Goal: Information Seeking & Learning: Check status

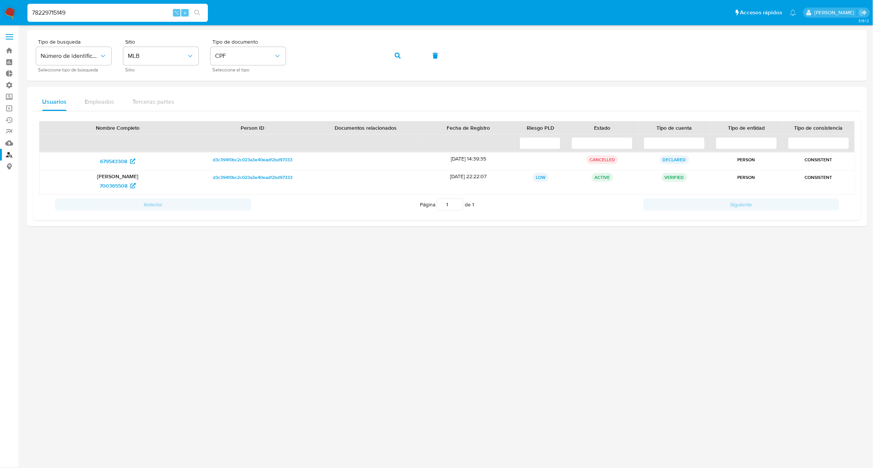
click at [133, 8] on input "78229715149" at bounding box center [117, 13] width 181 height 10
paste input "81321376472"
type input "81321376472"
click at [399, 56] on icon "button" at bounding box center [398, 56] width 6 height 6
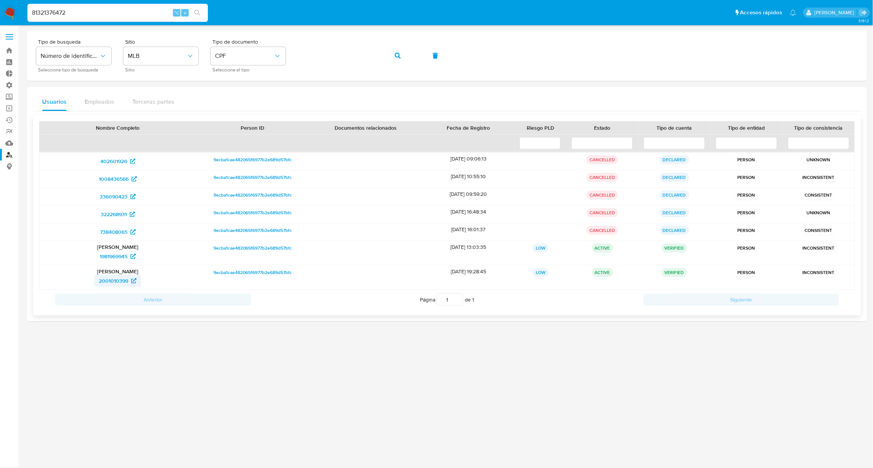
click at [113, 285] on span "2001010399" at bounding box center [113, 281] width 29 height 12
click at [121, 253] on span "1981969945" at bounding box center [114, 257] width 28 height 12
click at [389, 59] on button "button" at bounding box center [398, 56] width 26 height 18
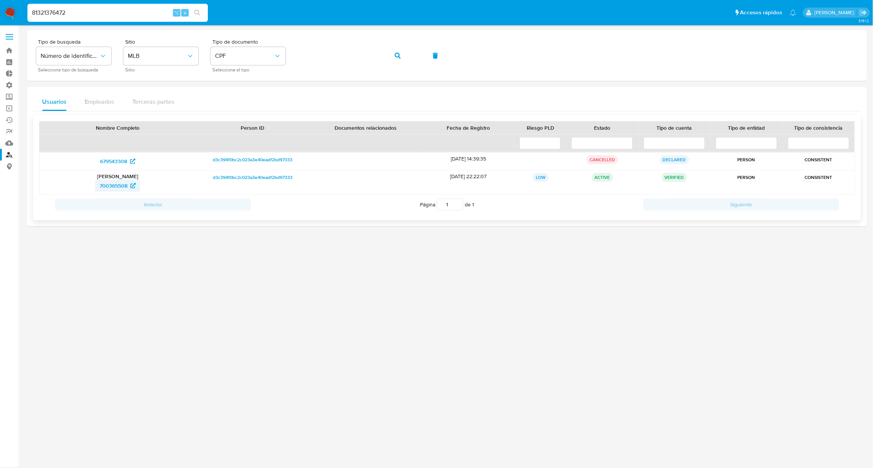
click at [114, 186] on span "700365508" at bounding box center [114, 186] width 28 height 12
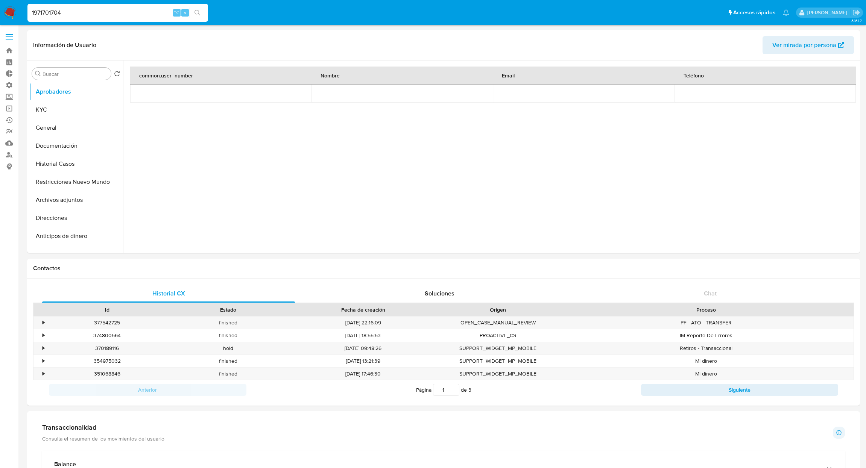
select select "10"
click at [45, 109] on button "KYC" at bounding box center [73, 110] width 88 height 18
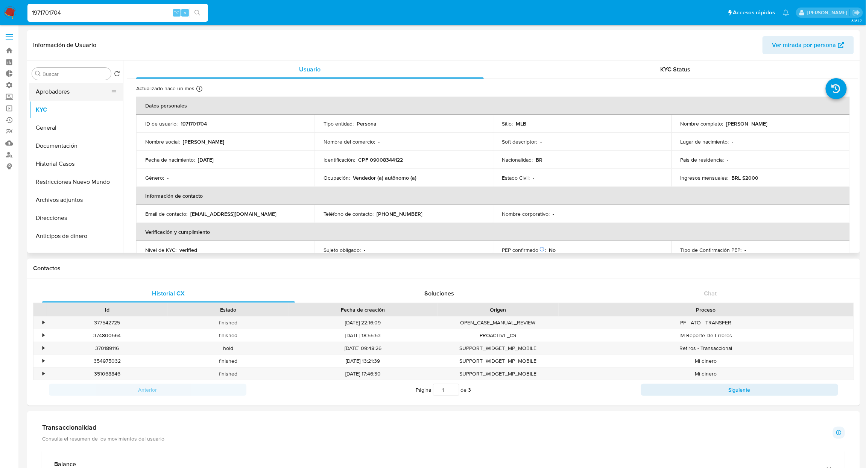
click at [61, 98] on button "Aprobadores" at bounding box center [73, 92] width 88 height 18
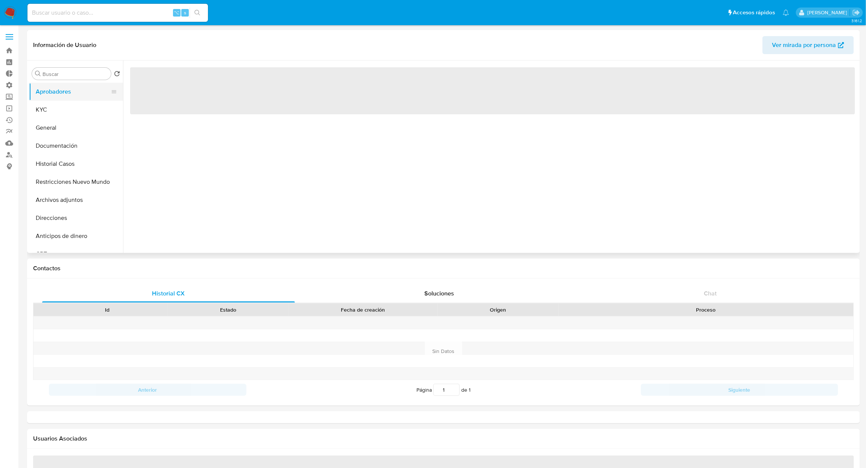
select select "10"
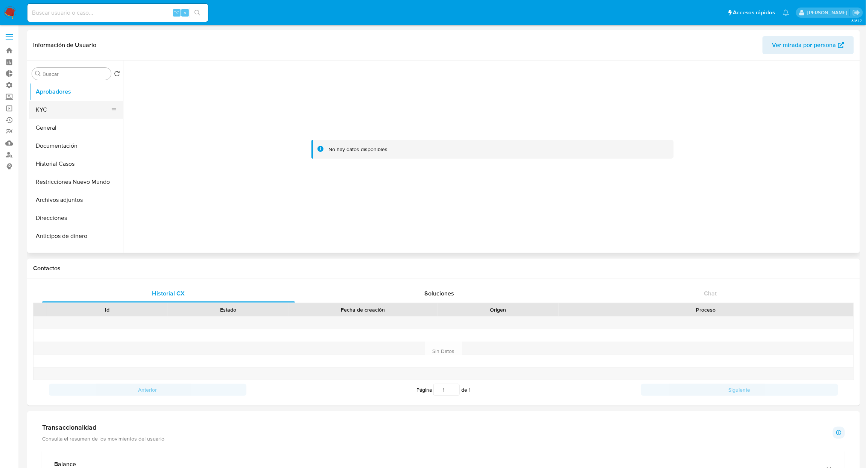
click at [75, 108] on button "KYC" at bounding box center [73, 110] width 88 height 18
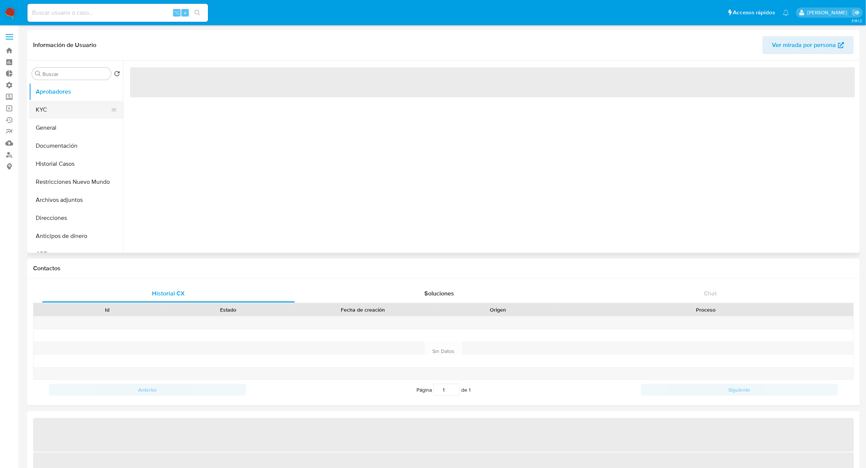
select select "10"
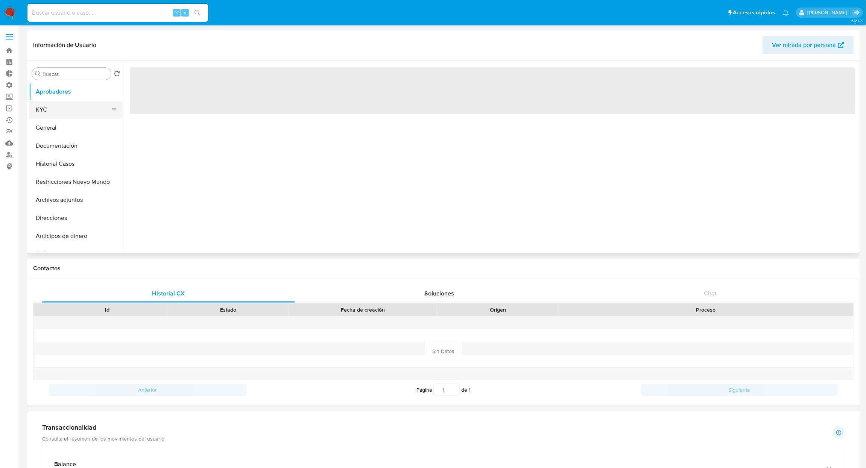
click at [64, 114] on button "KYC" at bounding box center [73, 110] width 88 height 18
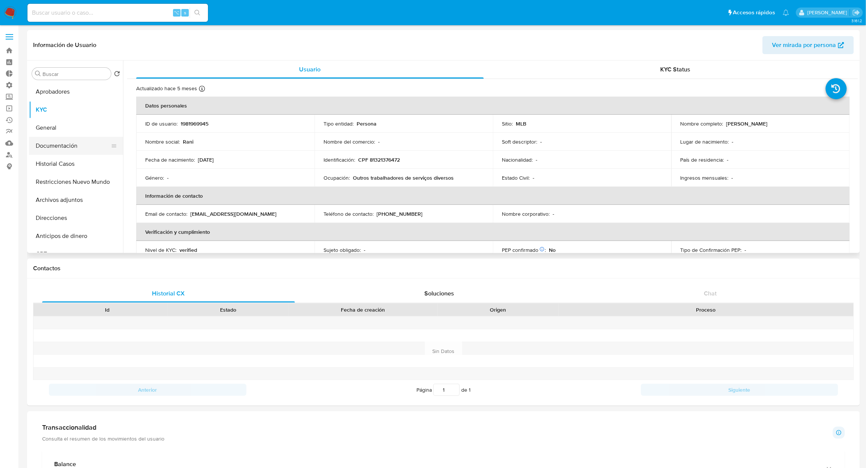
click at [69, 146] on button "Documentación" at bounding box center [73, 146] width 88 height 18
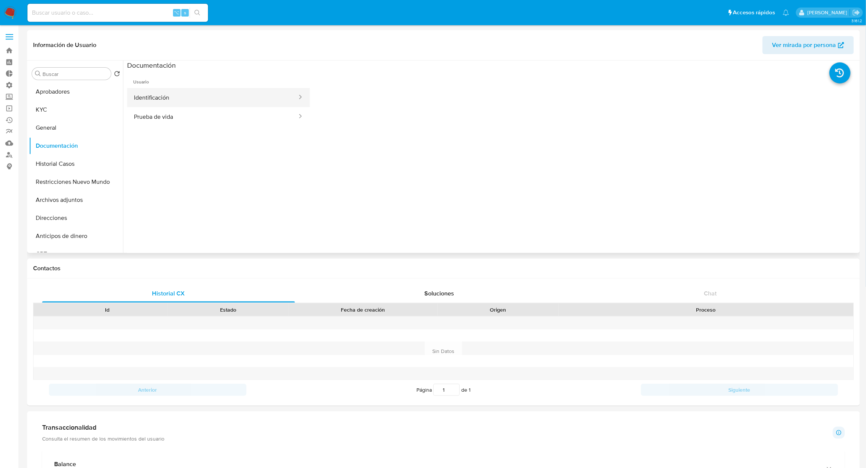
click at [201, 94] on button "Identificación" at bounding box center [212, 97] width 171 height 19
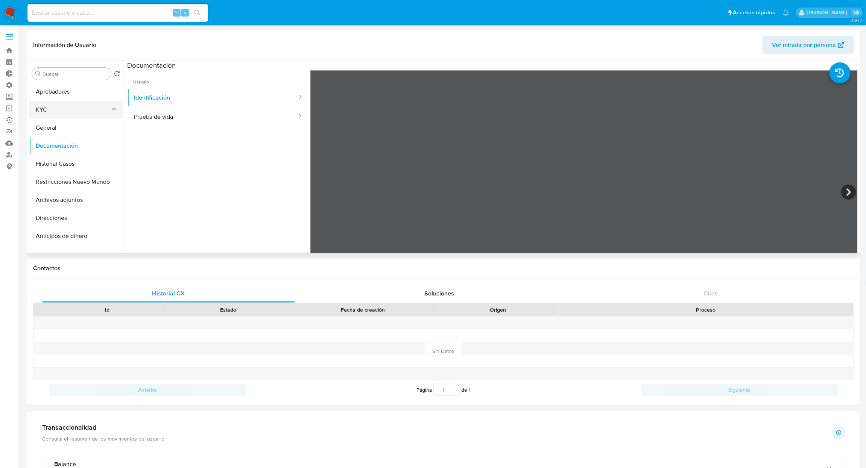
click at [49, 115] on button "KYC" at bounding box center [73, 110] width 88 height 18
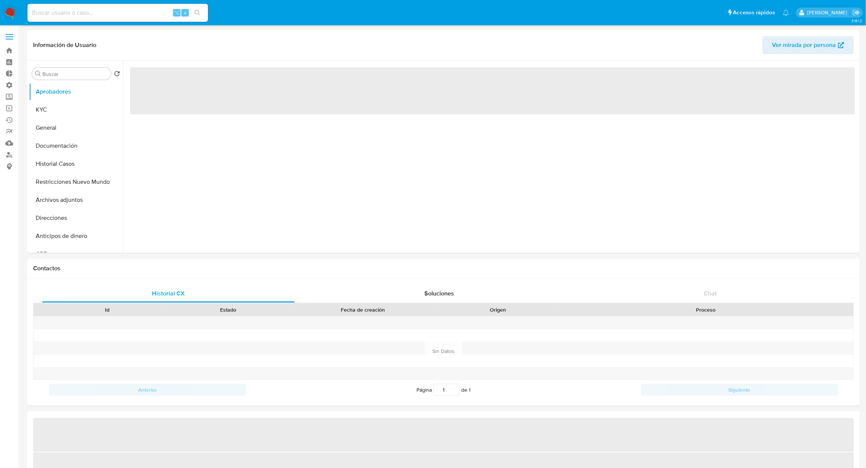
select select "10"
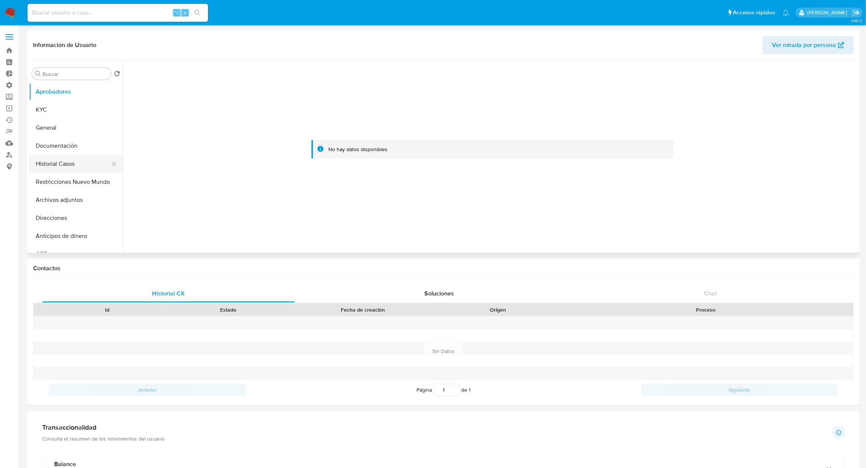
click at [63, 170] on button "Historial Casos" at bounding box center [73, 164] width 88 height 18
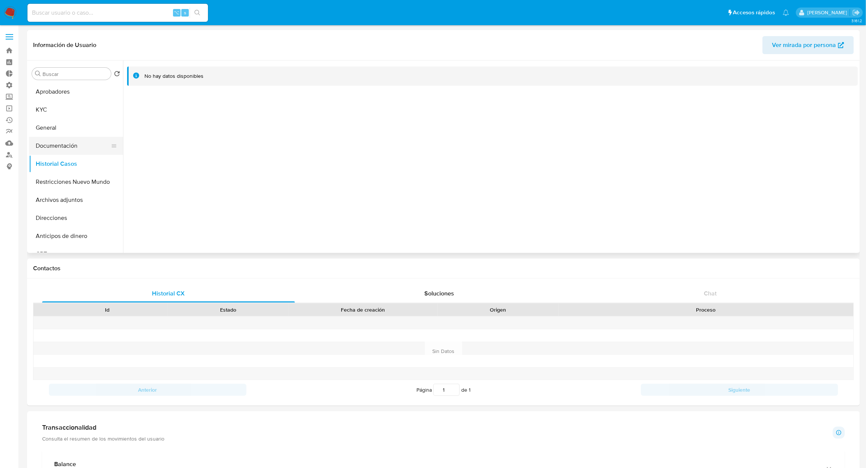
click at [66, 148] on button "Documentación" at bounding box center [73, 146] width 88 height 18
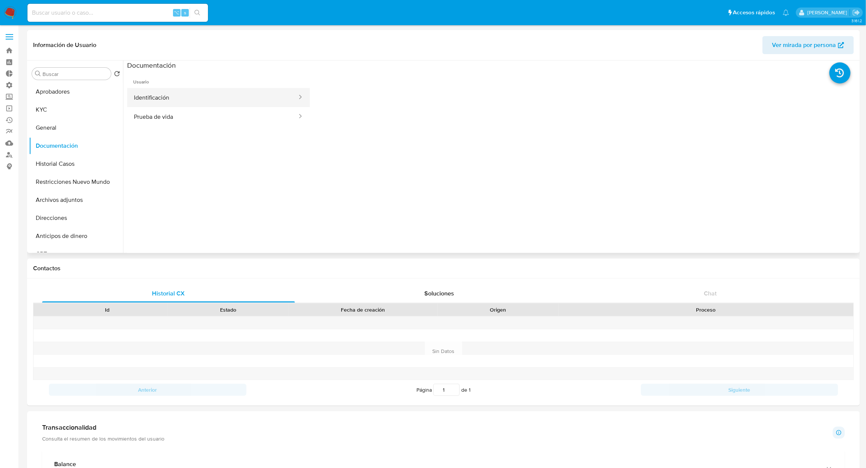
click at [179, 96] on button "Identificación" at bounding box center [212, 97] width 171 height 19
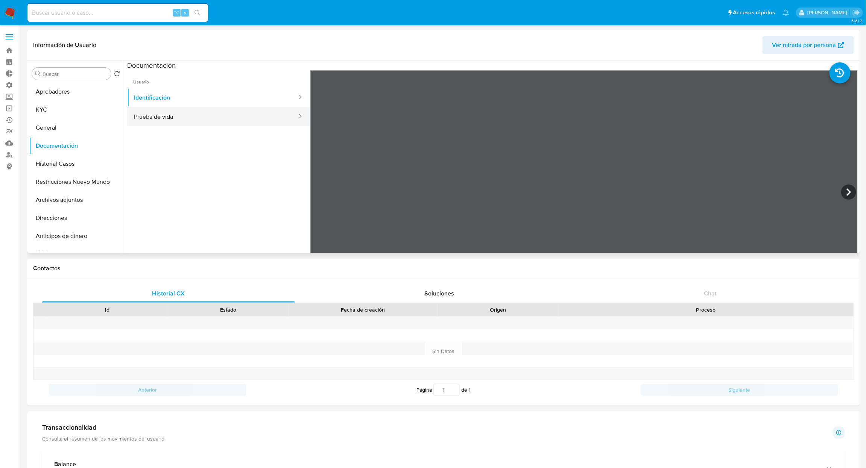
click at [179, 108] on button "Prueba de vida" at bounding box center [212, 116] width 171 height 19
